Goal: Information Seeking & Learning: Learn about a topic

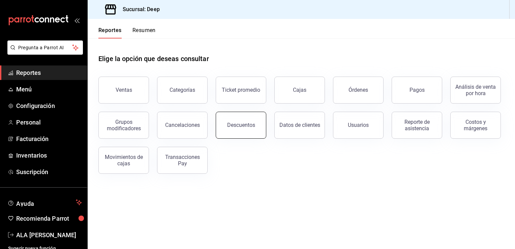
click at [232, 127] on div "Descuentos" at bounding box center [241, 125] width 28 height 6
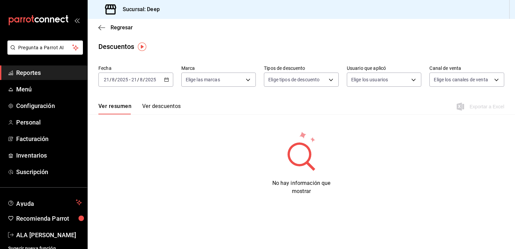
click at [166, 79] on icon "button" at bounding box center [166, 79] width 5 height 5
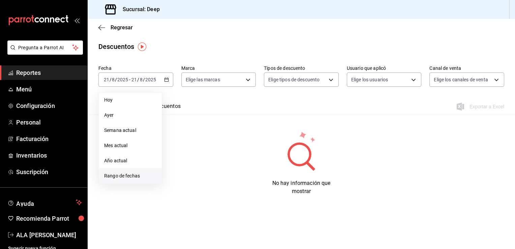
click at [115, 179] on span "Rango de fechas" at bounding box center [130, 175] width 52 height 7
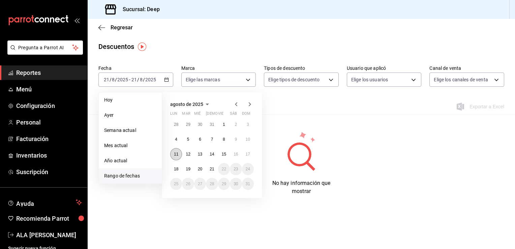
click at [178, 154] on button "11" at bounding box center [176, 154] width 12 height 12
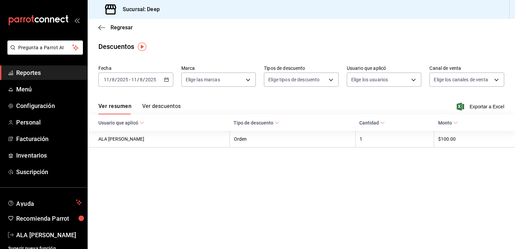
click at [167, 79] on icon "button" at bounding box center [166, 79] width 5 height 5
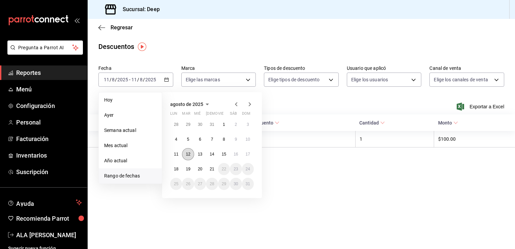
click at [187, 154] on abbr "12" at bounding box center [188, 154] width 4 height 5
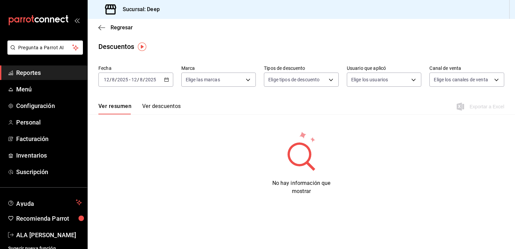
click at [171, 102] on div "Ver resumen Ver descuentos Exportar a Excel" at bounding box center [301, 105] width 427 height 20
click at [171, 108] on button "Ver descuentos" at bounding box center [161, 108] width 38 height 11
click at [169, 81] on div "[DATE] [DATE] - [DATE] [DATE]" at bounding box center [135, 79] width 75 height 14
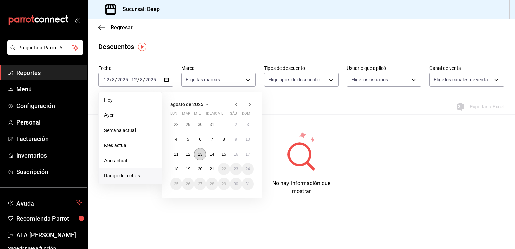
click at [202, 152] on abbr "13" at bounding box center [200, 154] width 4 height 5
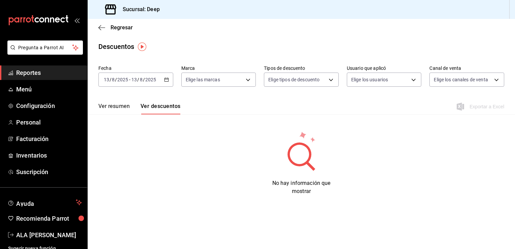
click at [124, 105] on button "Ver resumen" at bounding box center [113, 108] width 31 height 11
click at [150, 108] on button "Ver descuentos" at bounding box center [161, 108] width 38 height 11
click at [166, 80] on icon "button" at bounding box center [166, 79] width 5 height 5
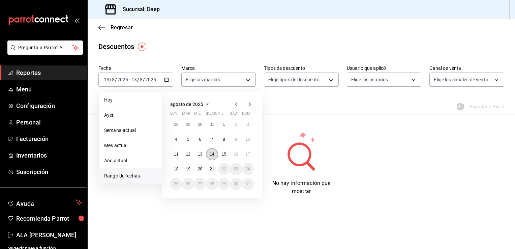
click at [212, 152] on abbr "14" at bounding box center [212, 154] width 4 height 5
click at [214, 155] on abbr "14" at bounding box center [212, 154] width 4 height 5
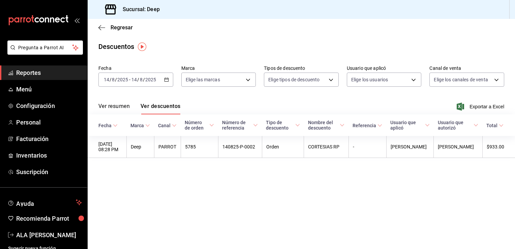
click at [166, 79] on icon "button" at bounding box center [166, 79] width 5 height 5
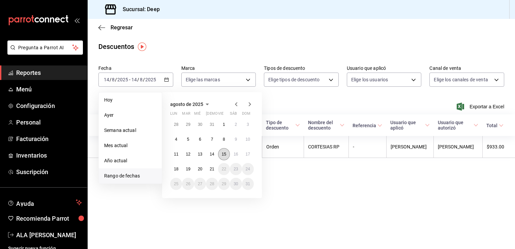
click at [222, 152] on abbr "15" at bounding box center [224, 154] width 4 height 5
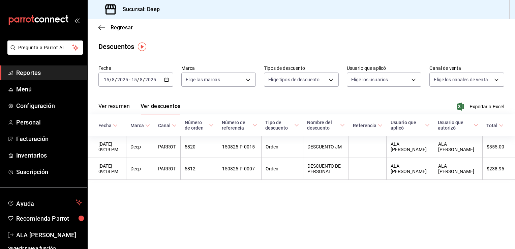
click at [167, 79] on icon "button" at bounding box center [166, 79] width 5 height 5
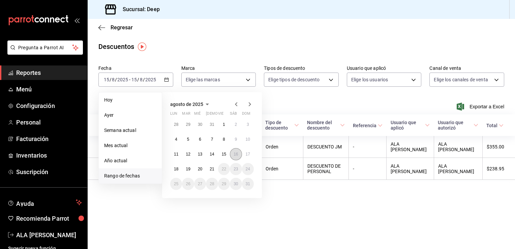
click at [233, 154] on button "16" at bounding box center [236, 154] width 12 height 12
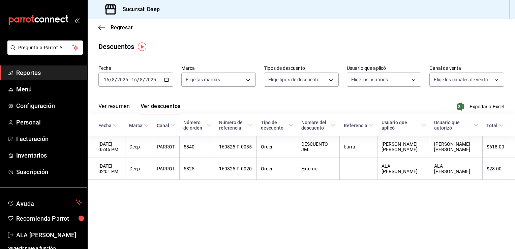
click at [164, 80] on \(Stroke\) "button" at bounding box center [166, 80] width 4 height 4
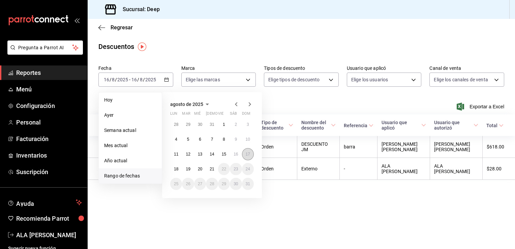
click at [246, 152] on abbr "17" at bounding box center [248, 154] width 4 height 5
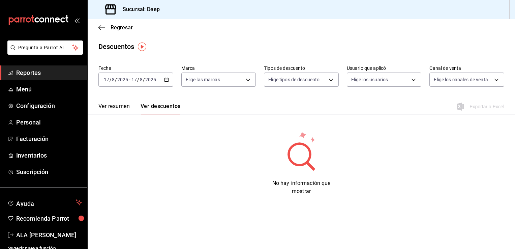
click at [168, 107] on button "Ver descuentos" at bounding box center [161, 108] width 40 height 11
click at [115, 107] on button "Ver resumen" at bounding box center [113, 108] width 31 height 11
click at [166, 79] on \(Stroke\) "button" at bounding box center [166, 79] width 4 height 0
click at [159, 105] on button "Ver descuentos" at bounding box center [161, 108] width 38 height 11
click at [159, 105] on div "Ver resumen Ver descuentos" at bounding box center [139, 108] width 82 height 11
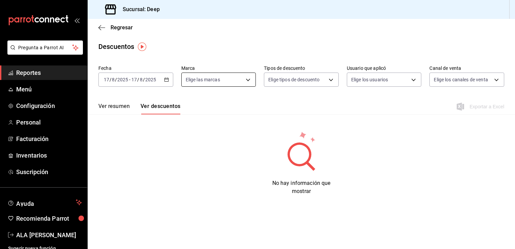
click at [247, 80] on body "Pregunta a Parrot AI Reportes Menú Configuración Personal Facturación Inventari…" at bounding box center [257, 124] width 515 height 249
click at [291, 111] on div at bounding box center [257, 124] width 515 height 249
click at [39, 74] on span "Reportes" at bounding box center [49, 72] width 66 height 9
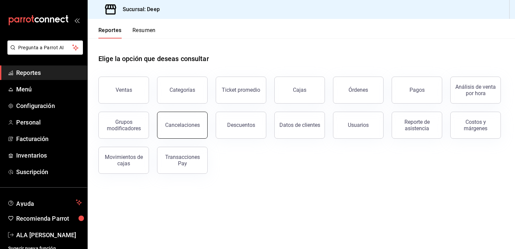
click at [177, 121] on button "Cancelaciones" at bounding box center [182, 125] width 51 height 27
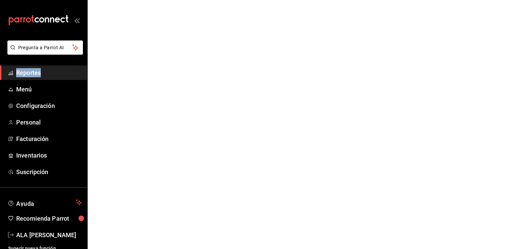
click at [177, 0] on html "Pregunta a Parrot AI Reportes Menú Configuración Personal Facturación Inventari…" at bounding box center [257, 0] width 515 height 0
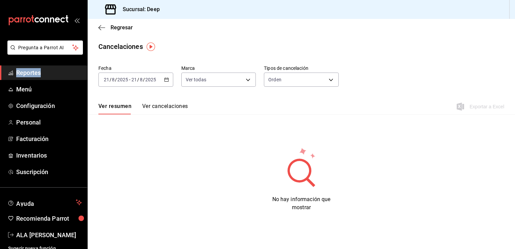
click at [165, 80] on icon "button" at bounding box center [166, 79] width 5 height 5
click at [152, 91] on div "Fecha [DATE] [DATE] - [DATE] [DATE] Marca Ver todas [object Object] Tipos de ca…" at bounding box center [301, 78] width 406 height 32
click at [164, 81] on icon "button" at bounding box center [166, 79] width 5 height 5
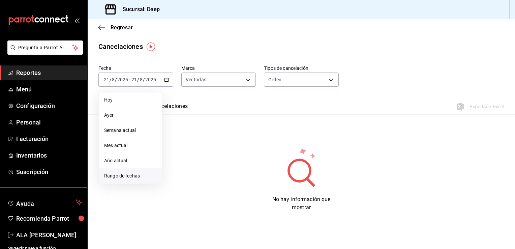
click at [133, 176] on span "Rango de fechas" at bounding box center [130, 175] width 52 height 7
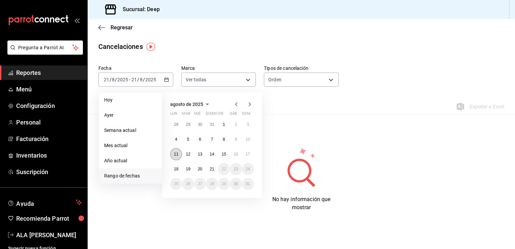
click at [176, 153] on abbr "11" at bounding box center [176, 154] width 4 height 5
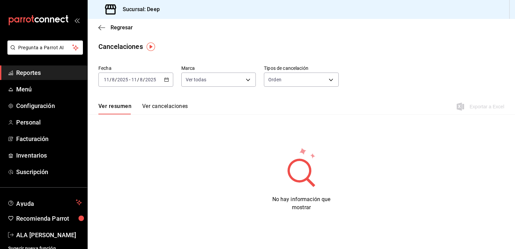
click at [157, 106] on button "Ver cancelaciones" at bounding box center [165, 108] width 46 height 11
click at [166, 79] on \(Stroke\) "button" at bounding box center [166, 79] width 4 height 0
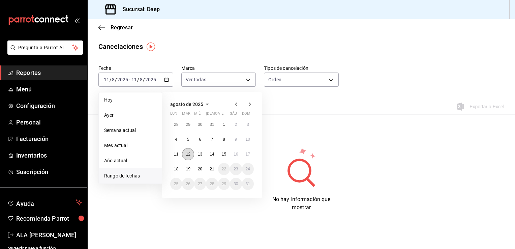
click at [191, 151] on button "12" at bounding box center [188, 154] width 12 height 12
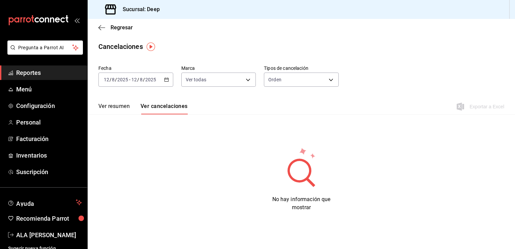
click at [183, 105] on button "Ver cancelaciones" at bounding box center [164, 108] width 47 height 11
click at [124, 106] on button "Ver resumen" at bounding box center [113, 108] width 31 height 11
click at [160, 107] on button "Ver cancelaciones" at bounding box center [165, 108] width 46 height 11
click at [166, 79] on icon "button" at bounding box center [166, 79] width 5 height 5
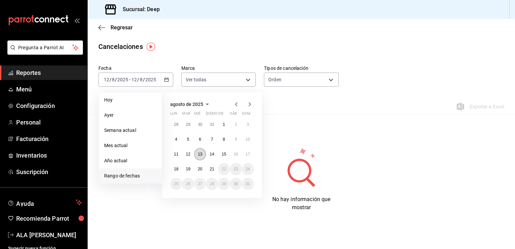
click at [204, 155] on button "13" at bounding box center [200, 154] width 12 height 12
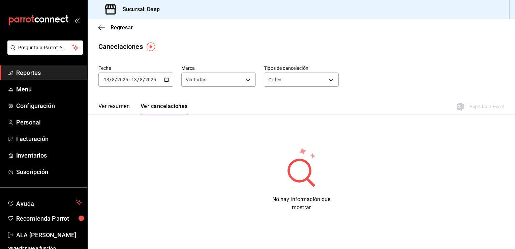
click at [165, 80] on icon "button" at bounding box center [166, 79] width 5 height 5
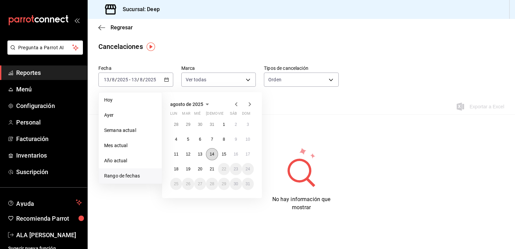
click at [210, 154] on abbr "14" at bounding box center [212, 154] width 4 height 5
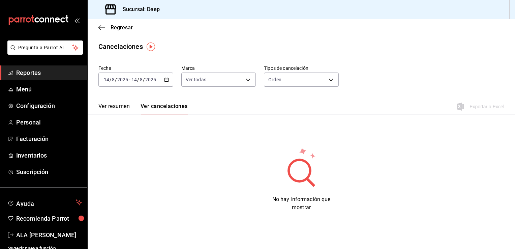
click at [158, 106] on button "Ver cancelaciones" at bounding box center [164, 108] width 47 height 11
click at [246, 78] on body "Pregunta a Parrot AI Reportes Menú Configuración Personal Facturación Inventari…" at bounding box center [257, 124] width 515 height 249
click at [280, 109] on div at bounding box center [257, 124] width 515 height 249
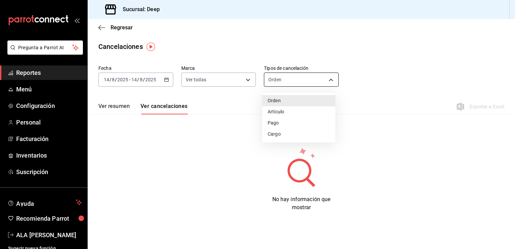
click at [330, 80] on body "Pregunta a Parrot AI Reportes Menú Configuración Personal Facturación Inventari…" at bounding box center [257, 124] width 515 height 249
click at [278, 111] on li "Artículo" at bounding box center [298, 111] width 73 height 11
type input "ORDER_ITEM"
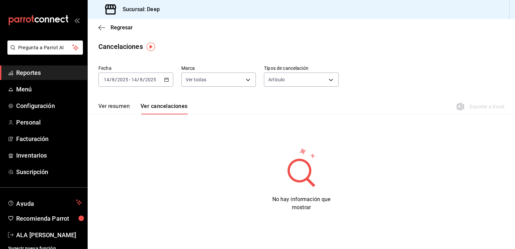
click at [170, 80] on div "[DATE] [DATE] - [DATE] [DATE]" at bounding box center [135, 79] width 75 height 14
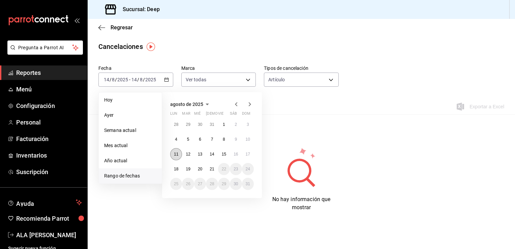
click at [177, 153] on abbr "11" at bounding box center [176, 154] width 4 height 5
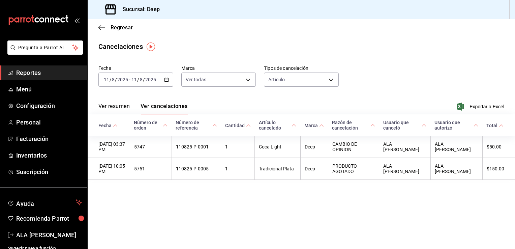
click at [165, 79] on icon "button" at bounding box center [166, 79] width 5 height 5
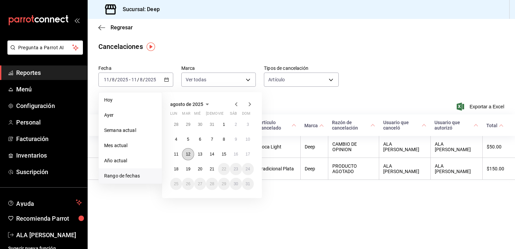
click at [186, 153] on abbr "12" at bounding box center [188, 154] width 4 height 5
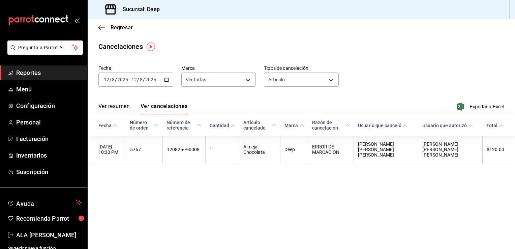
click at [166, 79] on icon "button" at bounding box center [166, 79] width 5 height 5
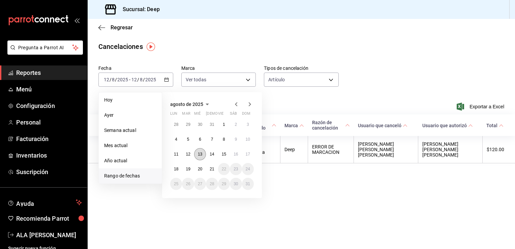
click at [202, 154] on button "13" at bounding box center [200, 154] width 12 height 12
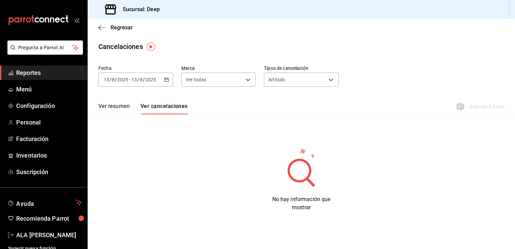
click at [166, 80] on icon "button" at bounding box center [166, 79] width 5 height 5
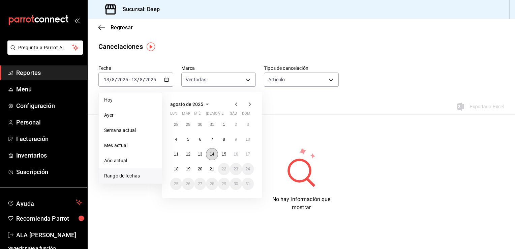
click at [208, 153] on button "14" at bounding box center [212, 154] width 12 height 12
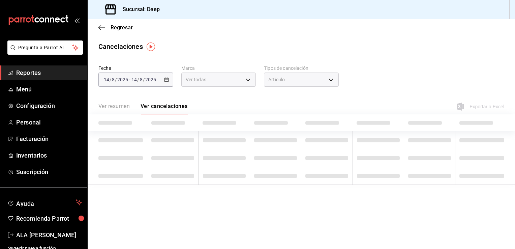
click at [208, 153] on td at bounding box center [224, 158] width 51 height 18
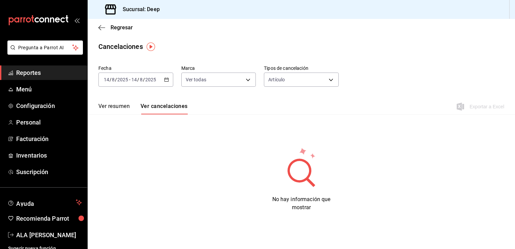
click at [123, 109] on button "Ver resumen" at bounding box center [113, 108] width 31 height 11
click at [155, 107] on button "Ver cancelaciones" at bounding box center [165, 108] width 46 height 11
click at [165, 80] on icon "button" at bounding box center [166, 79] width 5 height 5
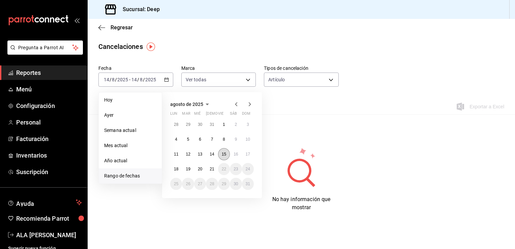
click at [222, 153] on abbr "15" at bounding box center [224, 154] width 4 height 5
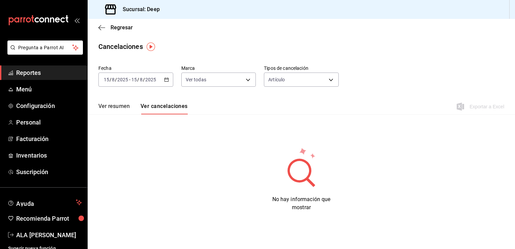
click at [166, 78] on \(Stroke\) "button" at bounding box center [166, 80] width 4 height 4
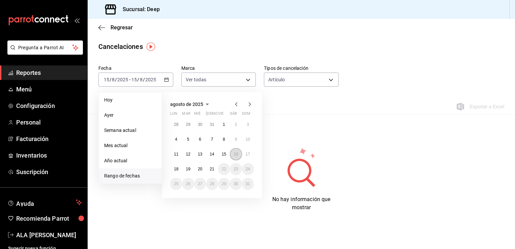
click at [236, 152] on abbr "16" at bounding box center [236, 154] width 4 height 5
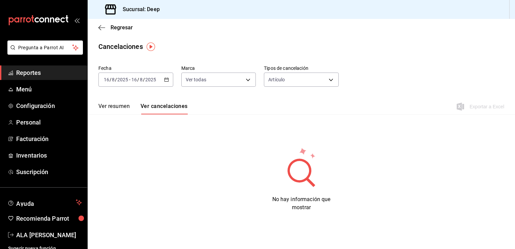
click at [164, 80] on icon "button" at bounding box center [166, 79] width 5 height 5
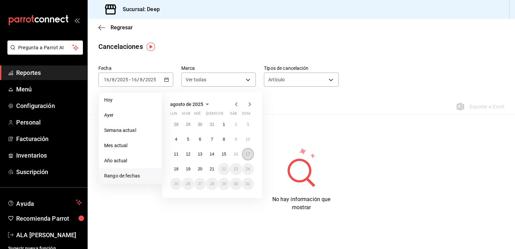
click at [248, 156] on abbr "17" at bounding box center [248, 154] width 4 height 5
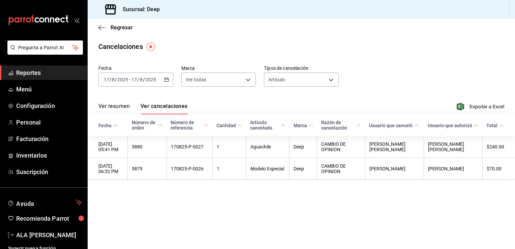
click at [31, 71] on span "Reportes" at bounding box center [49, 72] width 66 height 9
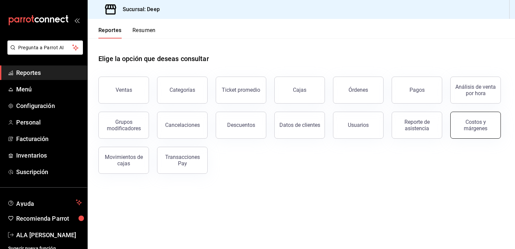
click at [461, 133] on button "Costos y márgenes" at bounding box center [475, 125] width 51 height 27
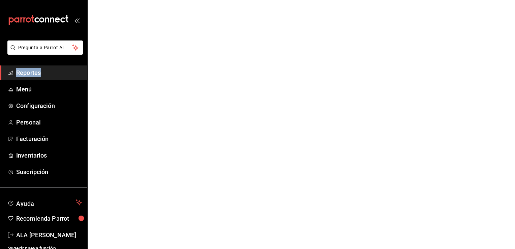
click at [461, 0] on html "Pregunta a Parrot AI Reportes Menú Configuración Personal Facturación Inventari…" at bounding box center [257, 0] width 515 height 0
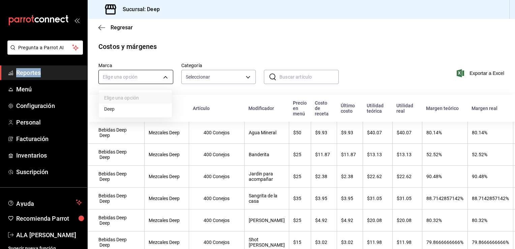
click at [123, 77] on body "Pregunta a Parrot AI Reportes Menú Configuración Personal Facturación Inventari…" at bounding box center [257, 124] width 515 height 249
click at [108, 111] on li "Deep" at bounding box center [135, 108] width 73 height 11
type input "4a277d3d-b871-4e54-9010-bb562c7bff6e"
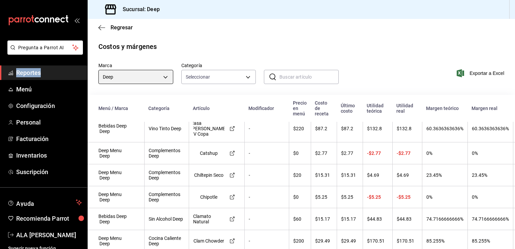
scroll to position [1747, 0]
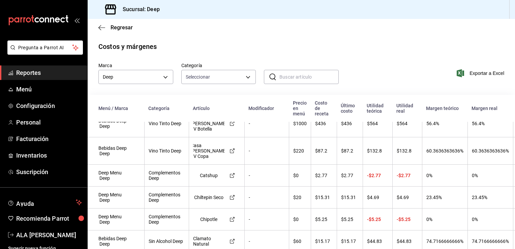
click at [279, 79] on input "text" at bounding box center [308, 76] width 59 height 13
click at [281, 76] on input "text" at bounding box center [308, 76] width 59 height 13
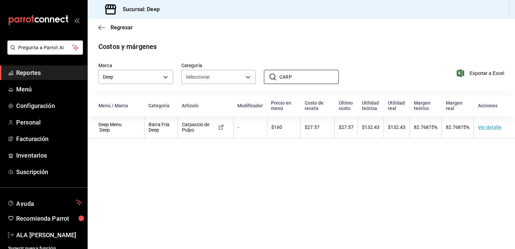
type input "CARP"
click at [305, 78] on input "CARP" at bounding box center [308, 76] width 59 height 13
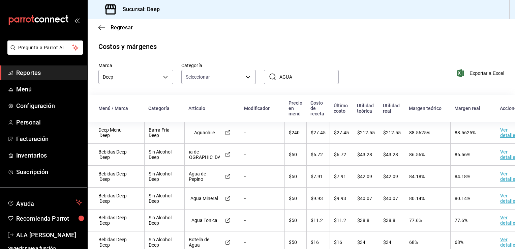
click at [296, 76] on input "AGUA" at bounding box center [308, 76] width 59 height 13
type input "A"
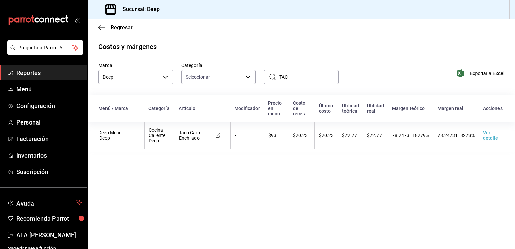
click at [298, 79] on input "TAC" at bounding box center [308, 76] width 59 height 13
type input "T"
type input "ARR"
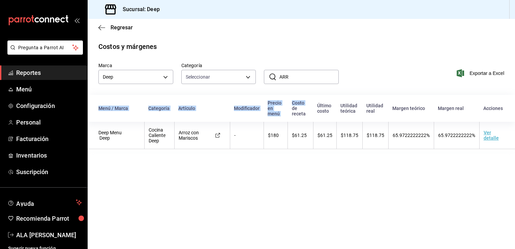
drag, startPoint x: 296, startPoint y: 153, endPoint x: 290, endPoint y: 107, distance: 46.7
click at [290, 107] on main "Regresar Costos y márgenes Marca Deep 4a277d3d-b871-4e54-9010-bb562c7bff6e Cate…" at bounding box center [301, 134] width 427 height 230
drag, startPoint x: 290, startPoint y: 107, endPoint x: 288, endPoint y: 76, distance: 31.4
click at [288, 76] on input "ARR" at bounding box center [308, 76] width 59 height 13
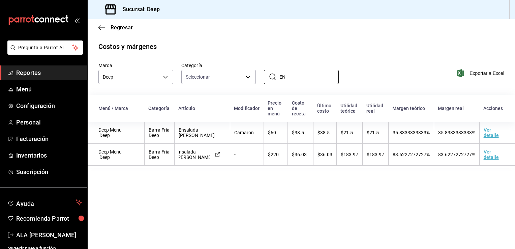
type input "E"
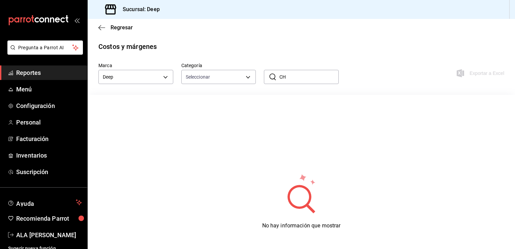
type input "C"
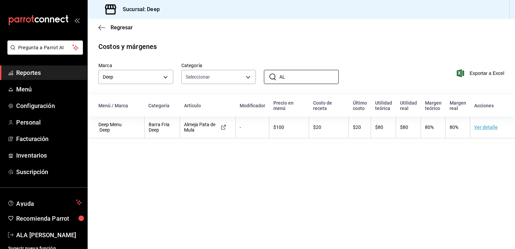
type input "A"
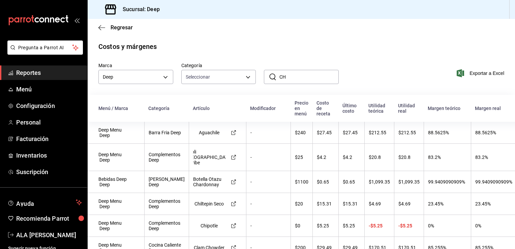
click at [289, 79] on input "CH" at bounding box center [308, 76] width 59 height 13
type input "C"
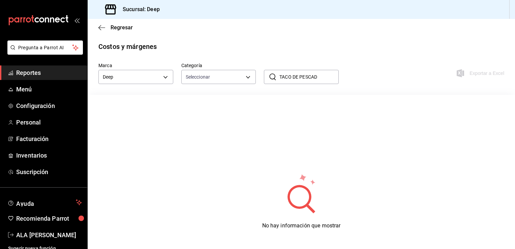
click at [289, 79] on input "TACO DE PESCAD" at bounding box center [308, 76] width 59 height 13
click at [323, 78] on input "TACO DE PESCAD" at bounding box center [308, 76] width 59 height 13
click at [326, 77] on input "TACO DE PESCADAD" at bounding box center [308, 76] width 59 height 13
type input "T"
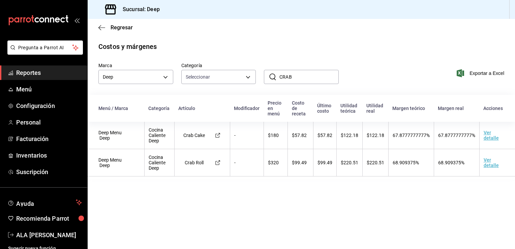
click at [293, 76] on input "CRAB" at bounding box center [308, 76] width 59 height 13
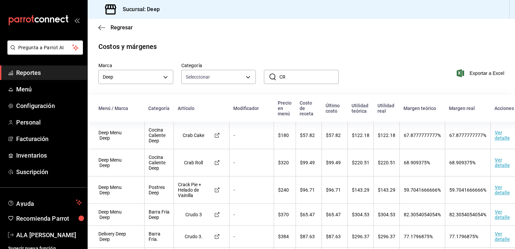
type input "C"
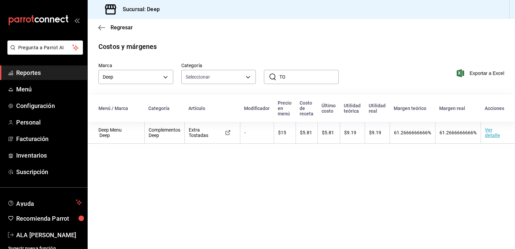
type input "T"
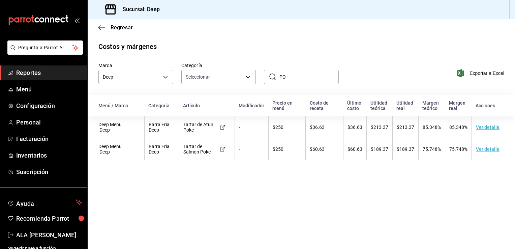
type input "P"
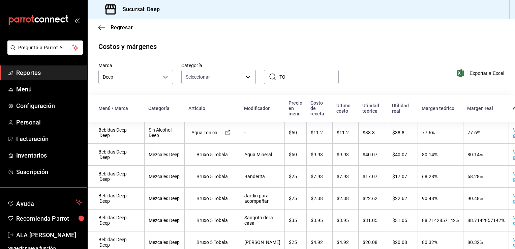
type input "T"
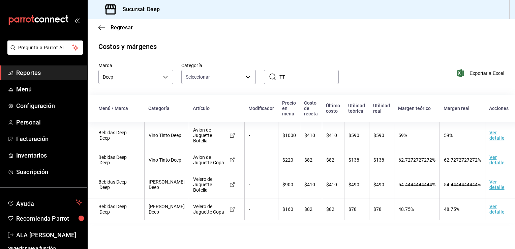
type input "T"
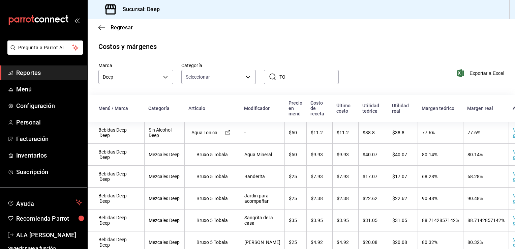
type input "T"
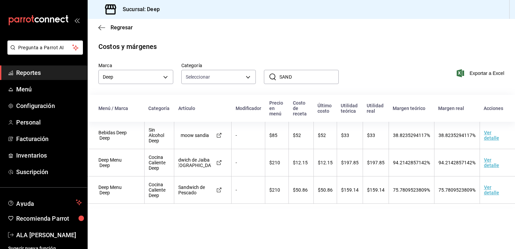
click at [299, 77] on input "SAND" at bounding box center [308, 76] width 59 height 13
type input "S"
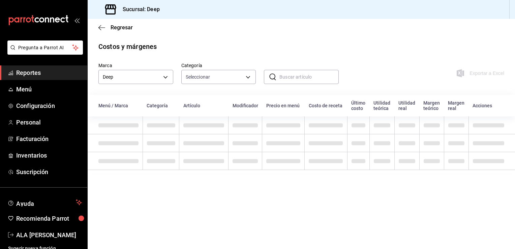
click at [299, 77] on input "text" at bounding box center [308, 76] width 59 height 13
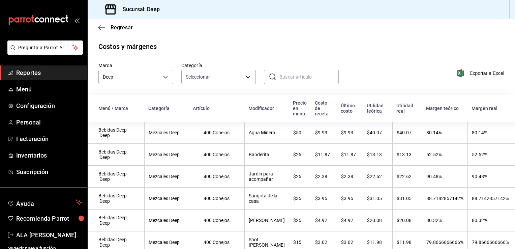
click at [280, 78] on input "text" at bounding box center [308, 76] width 59 height 13
click at [271, 76] on icon at bounding box center [273, 77] width 8 height 8
click at [276, 76] on div "​ ​" at bounding box center [301, 77] width 75 height 14
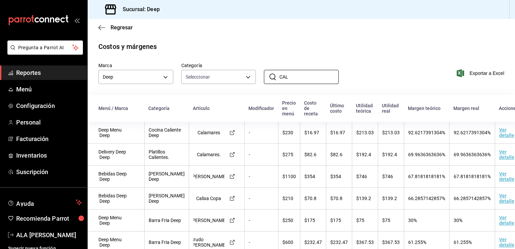
type input "CAL"
click at [27, 88] on span "Menú" at bounding box center [49, 89] width 66 height 9
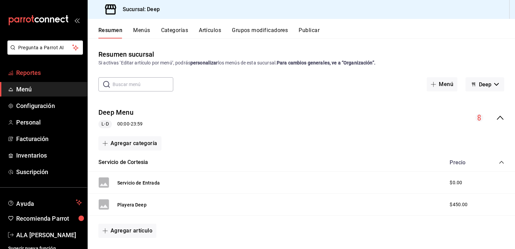
click at [27, 74] on span "Reportes" at bounding box center [49, 72] width 66 height 9
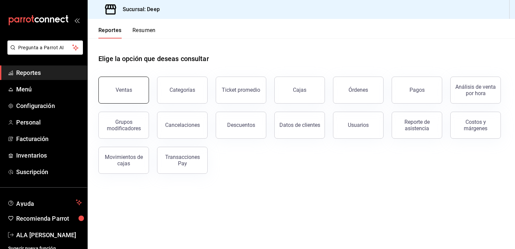
click at [113, 93] on button "Ventas" at bounding box center [123, 90] width 51 height 27
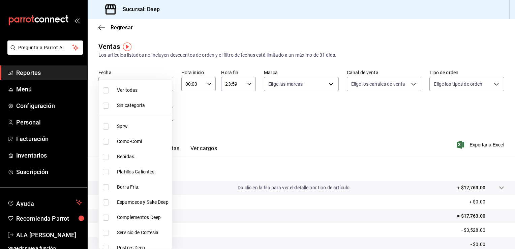
click at [163, 115] on body "Pregunta a Parrot AI Reportes Menú Configuración Personal Facturación Inventari…" at bounding box center [257, 124] width 515 height 249
click at [108, 172] on input "checkbox" at bounding box center [106, 172] width 6 height 6
checkbox input "true"
type input "0449c884-649f-4d97-99d4-d9e0a563c1da"
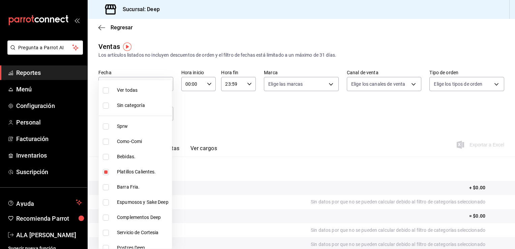
click at [211, 165] on div at bounding box center [257, 124] width 515 height 249
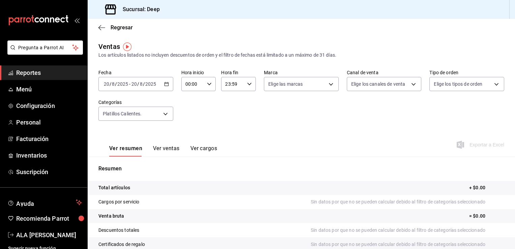
click at [168, 85] on div "[DATE] [DATE] - [DATE] [DATE]" at bounding box center [135, 84] width 75 height 14
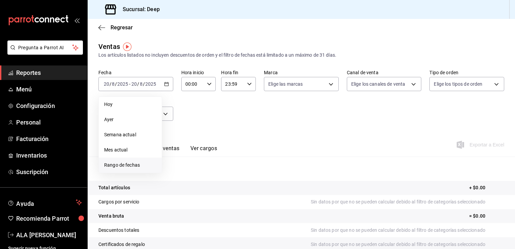
click at [120, 165] on span "Rango de fechas" at bounding box center [130, 164] width 52 height 7
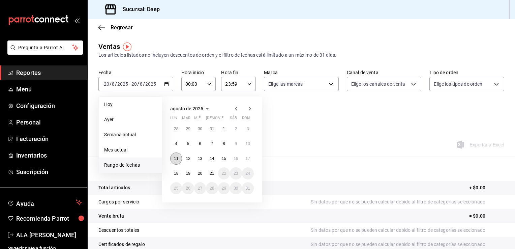
click at [176, 157] on abbr "11" at bounding box center [176, 158] width 4 height 5
click at [246, 160] on abbr "17" at bounding box center [248, 158] width 4 height 5
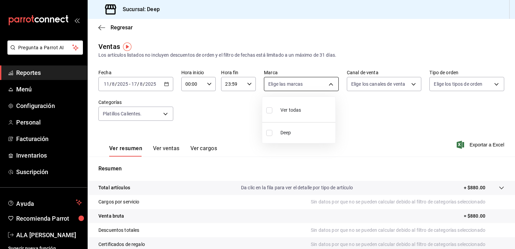
click at [325, 83] on body "Pregunta a Parrot AI Reportes Menú Configuración Personal Facturación Inventari…" at bounding box center [257, 124] width 515 height 249
click at [268, 133] on input "checkbox" at bounding box center [269, 133] width 6 height 6
checkbox input "true"
type input "4a277d3d-b871-4e54-9010-bb562c7bff6e"
checkbox input "true"
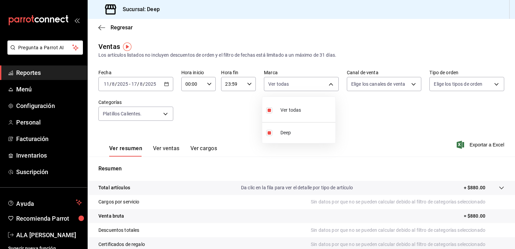
click at [411, 84] on div at bounding box center [257, 124] width 515 height 249
click at [411, 84] on body "Pregunta a Parrot AI Reportes Menú Configuración Personal Facturación Inventari…" at bounding box center [257, 124] width 515 height 249
click at [350, 111] on input "checkbox" at bounding box center [351, 110] width 6 height 6
checkbox input "true"
type input "PARROT,UBER_EATS,RAPPI,DIDI_FOOD,ONLINE"
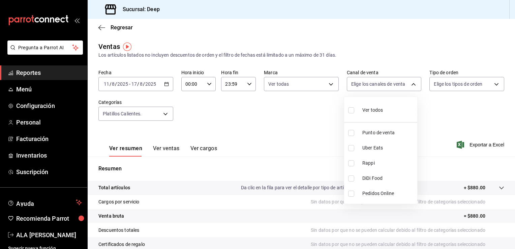
checkbox input "true"
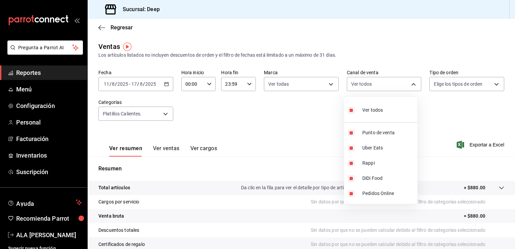
click at [492, 86] on div at bounding box center [257, 124] width 515 height 249
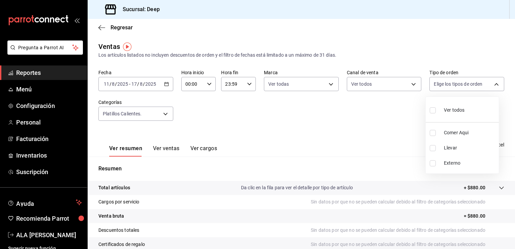
click at [492, 86] on body "Pregunta a Parrot AI Reportes Menú Configuración Personal Facturación Inventari…" at bounding box center [257, 124] width 515 height 249
click at [434, 109] on input "checkbox" at bounding box center [433, 110] width 6 height 6
checkbox input "true"
type input "7a04b558-8fbb-41b2-89a7-5e52c752b43e,8bbf3d8a-a26d-4777-a0e2-7f3fe06659cd,EXTER…"
checkbox input "true"
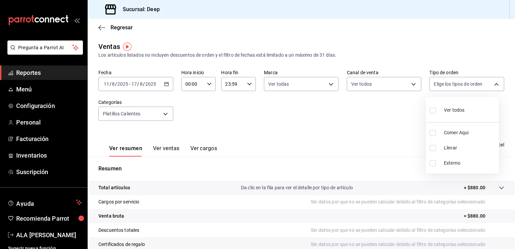
checkbox input "true"
click at [162, 146] on div at bounding box center [257, 124] width 515 height 249
click at [167, 148] on button "Ver ventas" at bounding box center [166, 150] width 27 height 11
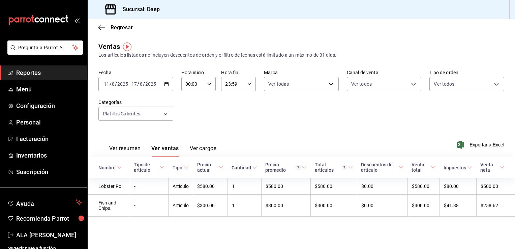
click at [514, 237] on main "Regresar Ventas Los artículos listados no incluyen descuentos de orden y el fil…" at bounding box center [301, 134] width 427 height 230
click at [461, 242] on main "Regresar Ventas Los artículos listados no incluyen descuentos de orden y el fil…" at bounding box center [301, 134] width 427 height 230
click at [170, 148] on button "Ver ventas" at bounding box center [165, 150] width 28 height 11
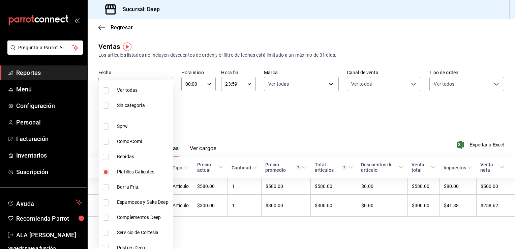
click at [168, 111] on body "Pregunta a Parrot AI Reportes Menú Configuración Personal Facturación Inventari…" at bounding box center [257, 124] width 515 height 249
click at [105, 89] on input "checkbox" at bounding box center [106, 90] width 6 height 6
checkbox input "true"
type input "ddb230fc-2149-46a3-9158-6941609bcea4,37b1b8cc-20bc-4ec6-9eb2-fc1007adb248,52e76…"
checkbox input "true"
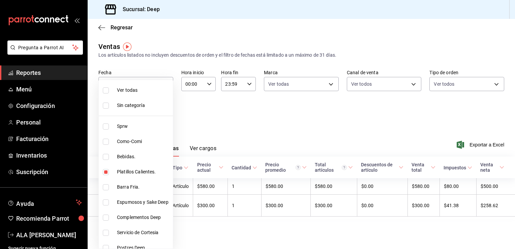
checkbox input "true"
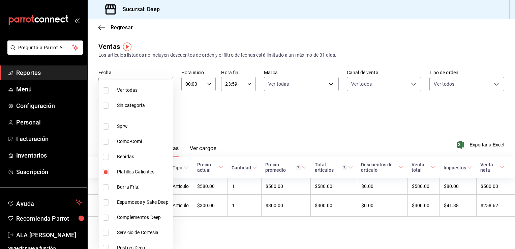
checkbox input "true"
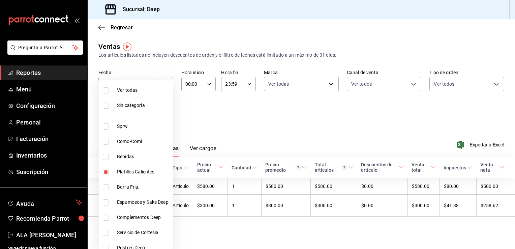
checkbox input "true"
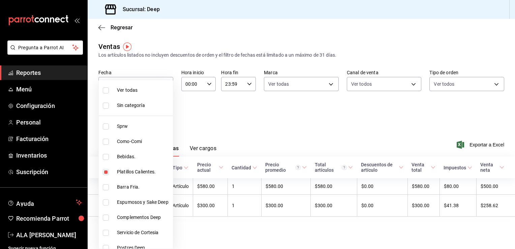
checkbox input "true"
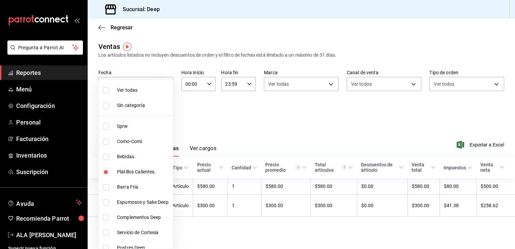
checkbox input "true"
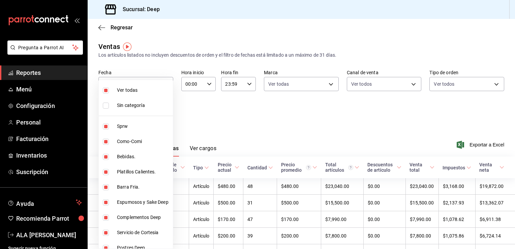
click at [235, 117] on div at bounding box center [257, 124] width 515 height 249
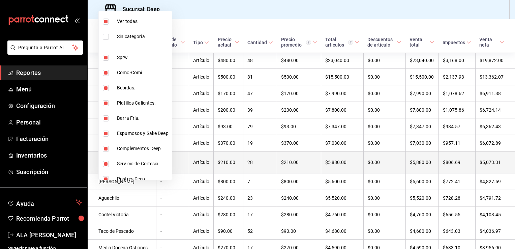
scroll to position [13, 0]
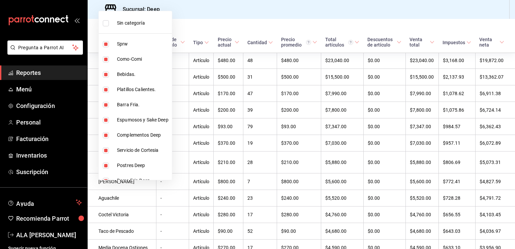
click at [146, 204] on div at bounding box center [257, 124] width 515 height 249
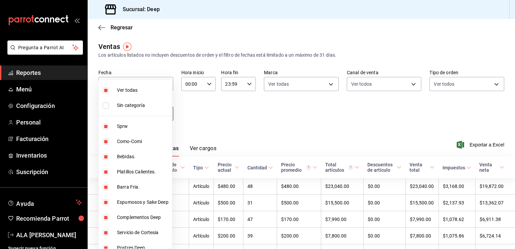
click at [165, 113] on body "Pregunta a Parrot AI Reportes Menú Configuración Personal Facturación Inventari…" at bounding box center [257, 124] width 515 height 249
click at [187, 121] on div at bounding box center [257, 124] width 515 height 249
click at [208, 132] on div at bounding box center [257, 124] width 515 height 249
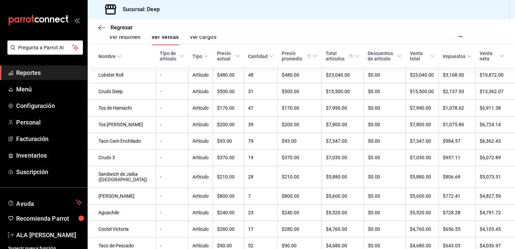
scroll to position [117, 0]
